Goal: Information Seeking & Learning: Learn about a topic

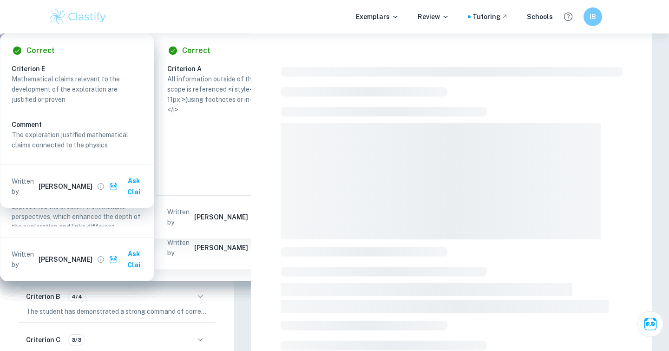
scroll to position [10, 0]
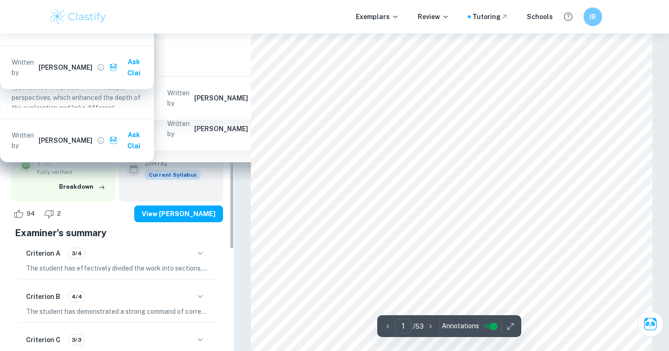
type input "2"
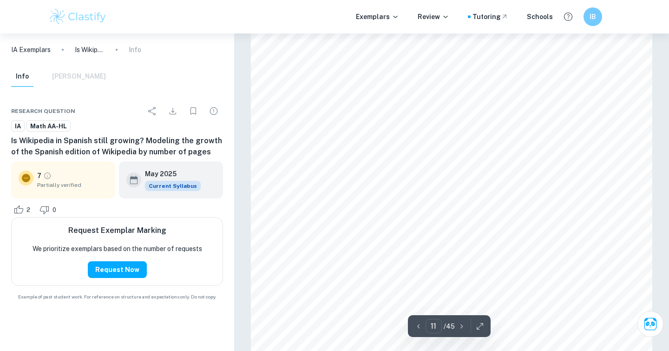
scroll to position [5348, 0]
type input "12"
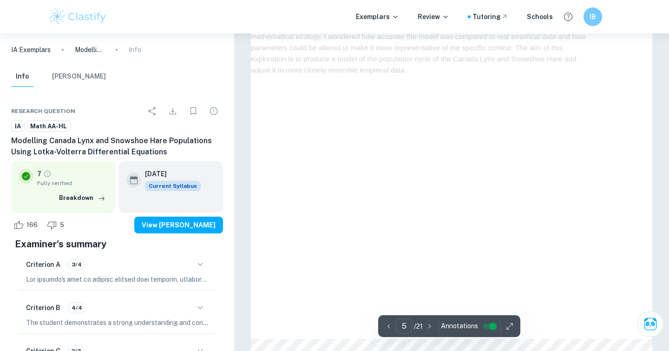
scroll to position [2082, 0]
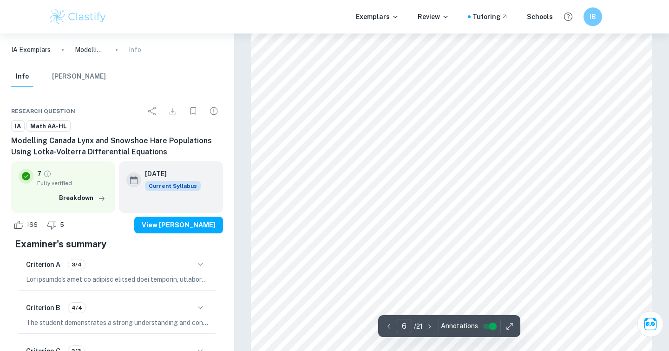
type input "7"
